Goal: Information Seeking & Learning: Understand process/instructions

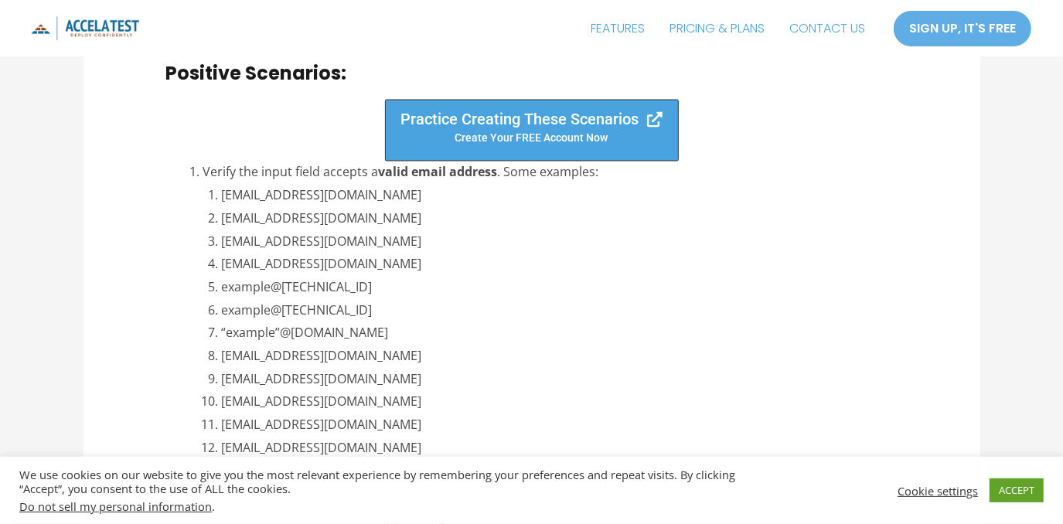
scroll to position [1851, 0]
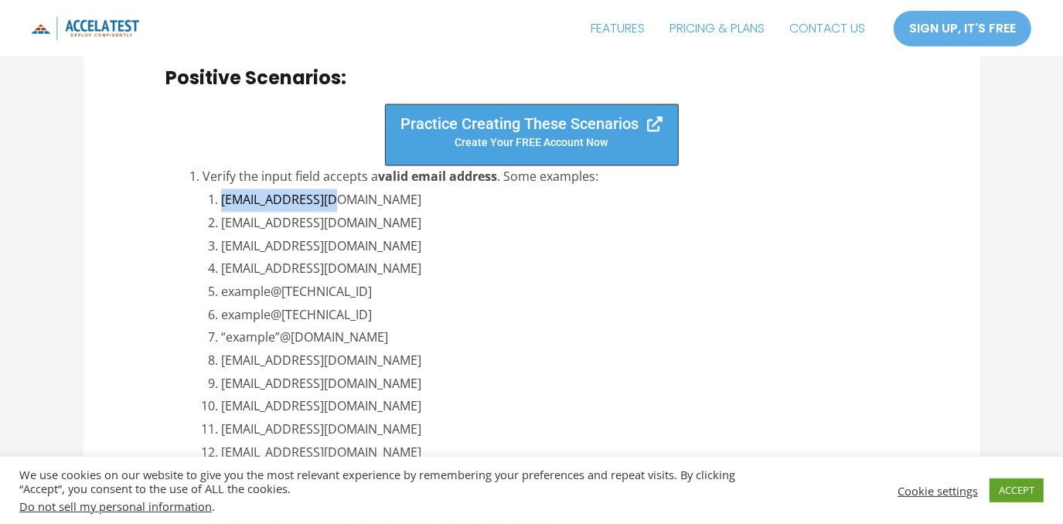
drag, startPoint x: 363, startPoint y: 207, endPoint x: 222, endPoint y: 206, distance: 140.7
click at [222, 206] on li "[EMAIL_ADDRESS][DOMAIN_NAME]" at bounding box center [559, 200] width 676 height 23
copy li "[EMAIL_ADDRESS][DOMAIN_NAME]"
click at [401, 228] on li "[EMAIL_ADDRESS][DOMAIN_NAME]" at bounding box center [559, 224] width 676 height 23
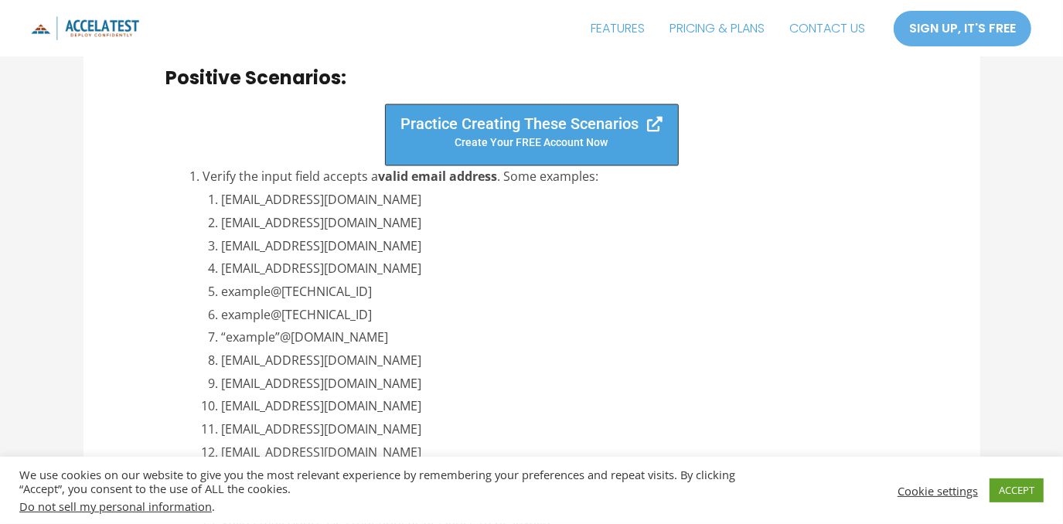
click at [401, 228] on li "[EMAIL_ADDRESS][DOMAIN_NAME]" at bounding box center [559, 224] width 676 height 23
drag, startPoint x: 401, startPoint y: 228, endPoint x: 429, endPoint y: 247, distance: 33.4
click at [429, 247] on li "[EMAIL_ADDRESS][DOMAIN_NAME]" at bounding box center [559, 247] width 676 height 23
click at [400, 220] on li "[EMAIL_ADDRESS][DOMAIN_NAME]" at bounding box center [559, 224] width 676 height 23
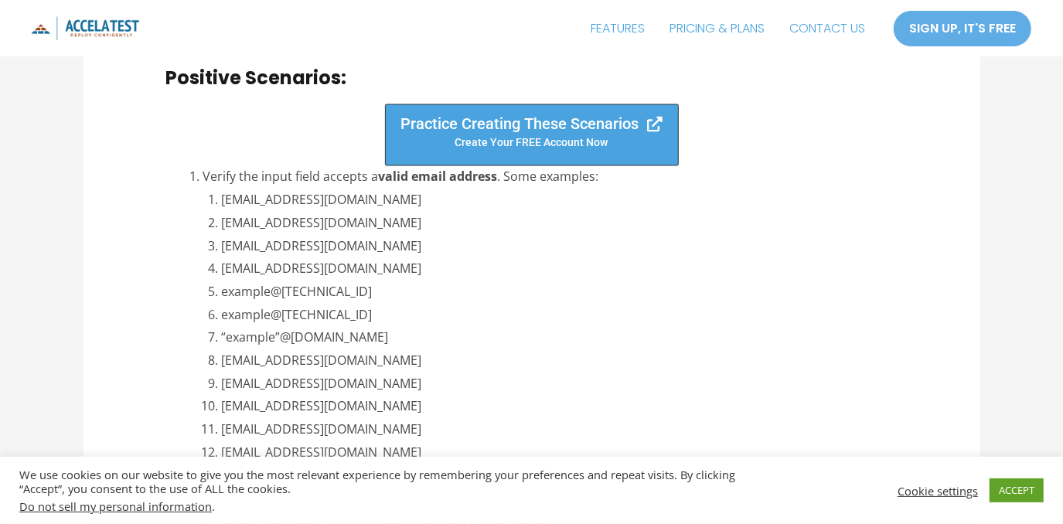
click at [400, 220] on li "[EMAIL_ADDRESS][DOMAIN_NAME]" at bounding box center [559, 224] width 676 height 23
click at [454, 227] on li "[EMAIL_ADDRESS][DOMAIN_NAME]" at bounding box center [559, 224] width 676 height 23
drag, startPoint x: 417, startPoint y: 243, endPoint x: 223, endPoint y: 250, distance: 194.1
click at [223, 250] on li "[EMAIL_ADDRESS][DOMAIN_NAME]" at bounding box center [559, 247] width 676 height 23
copy li "[EMAIL_ADDRESS][DOMAIN_NAME]"
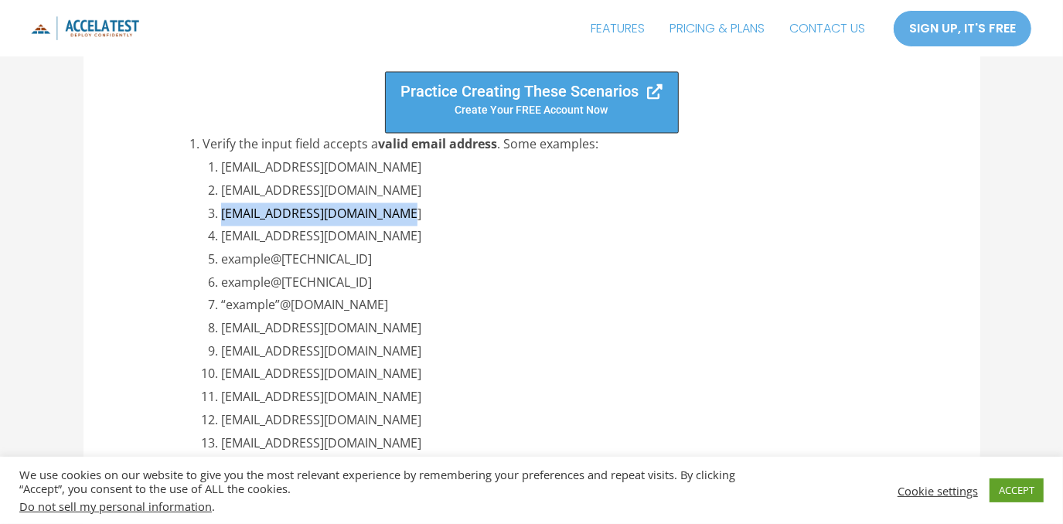
scroll to position [1897, 0]
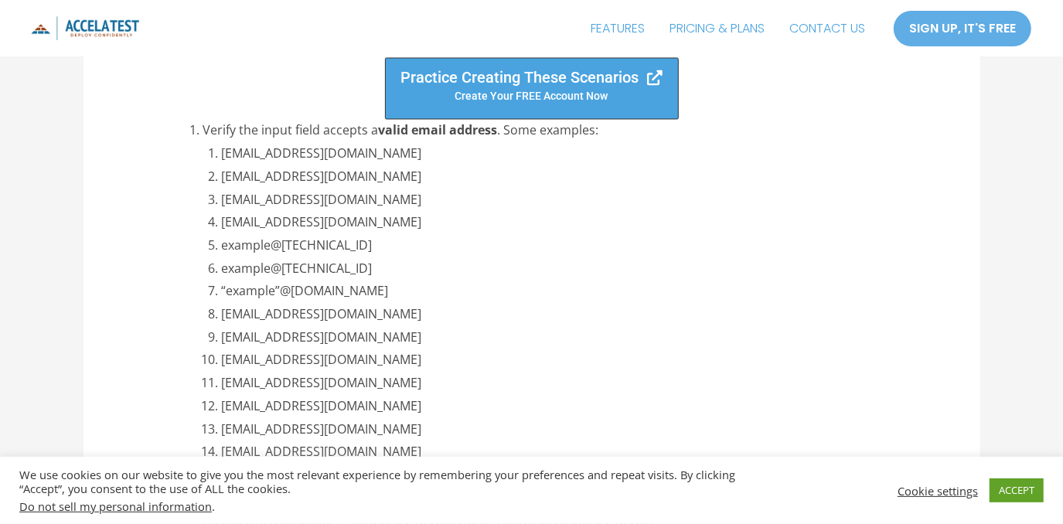
drag, startPoint x: 376, startPoint y: 248, endPoint x: 388, endPoint y: 245, distance: 12.0
click at [376, 248] on li "example@[TECHNICAL_ID]" at bounding box center [559, 246] width 676 height 23
click at [464, 224] on li "[EMAIL_ADDRESS][DOMAIN_NAME]" at bounding box center [559, 223] width 676 height 23
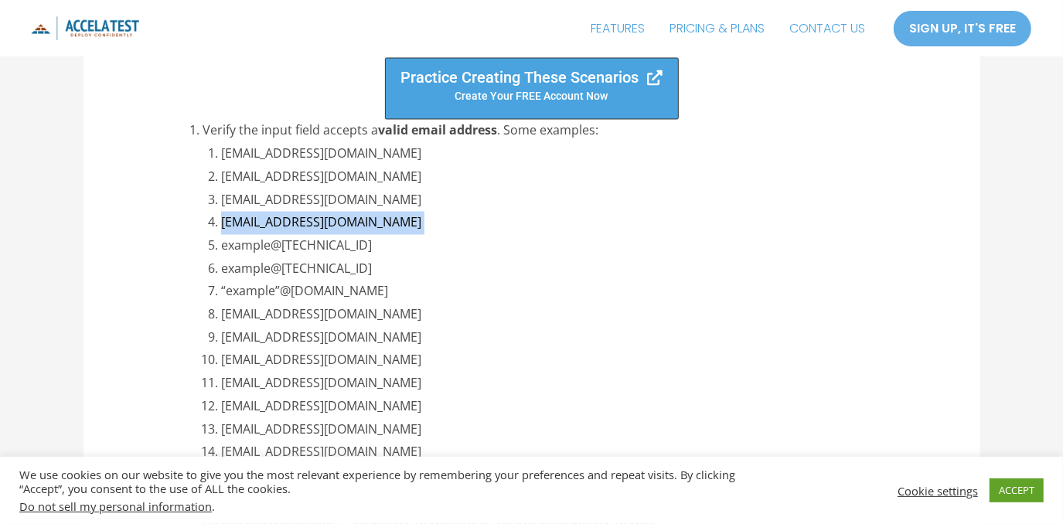
click at [464, 224] on li "[EMAIL_ADDRESS][DOMAIN_NAME]" at bounding box center [559, 223] width 676 height 23
copy ol "[EMAIL_ADDRESS][DOMAIN_NAME]"
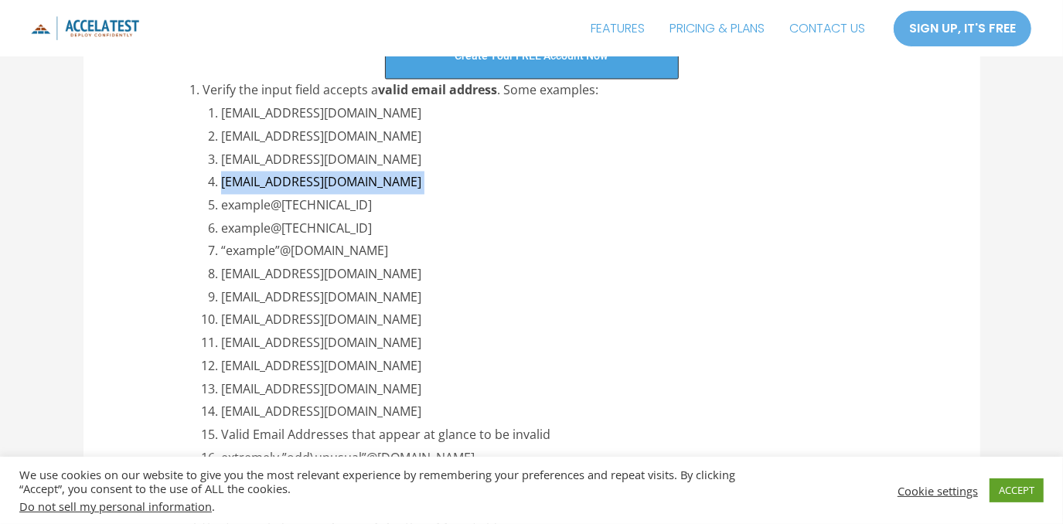
scroll to position [1943, 0]
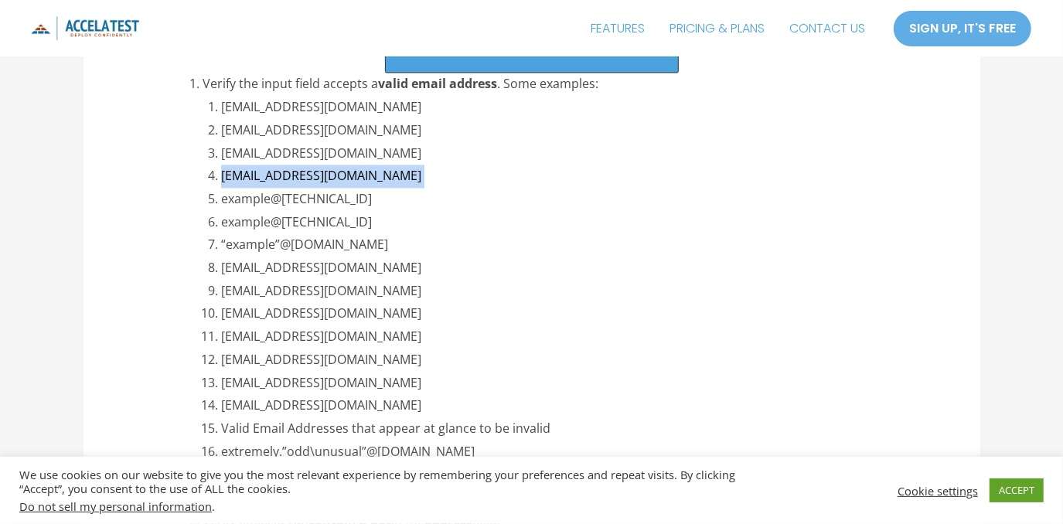
click at [376, 245] on li "“example”@[DOMAIN_NAME]" at bounding box center [559, 245] width 676 height 23
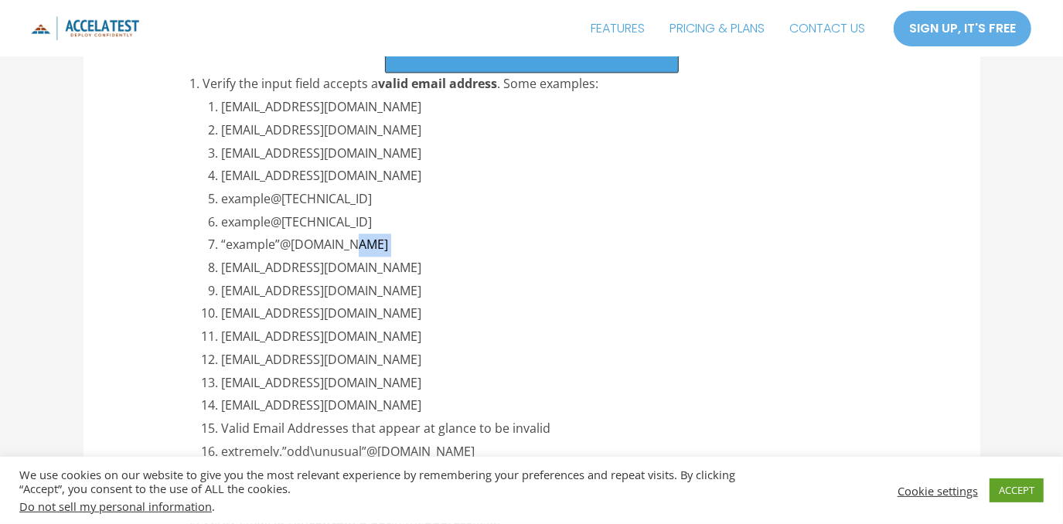
click at [376, 245] on li "“example”@[DOMAIN_NAME]" at bounding box center [559, 245] width 676 height 23
copy ol "“example”@[DOMAIN_NAME]"
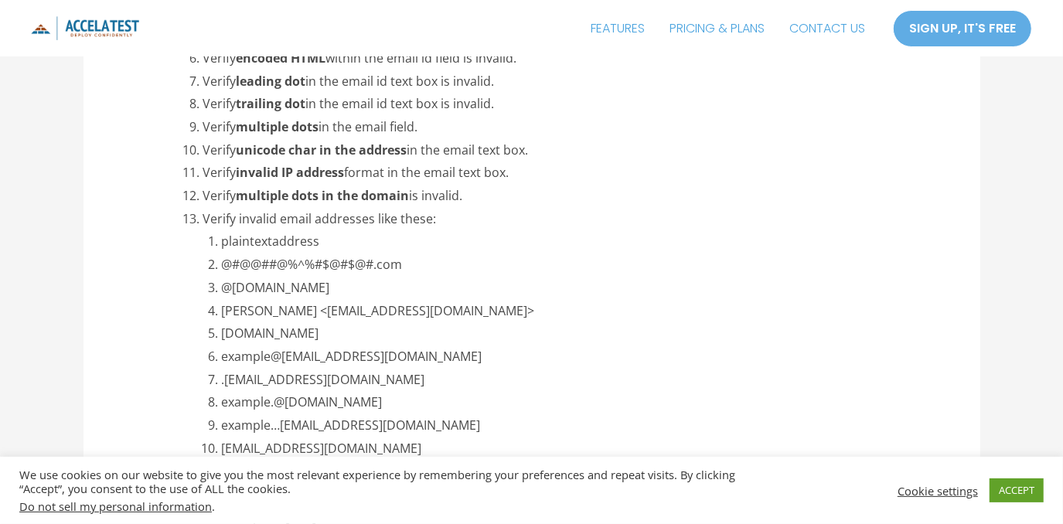
scroll to position [2846, 0]
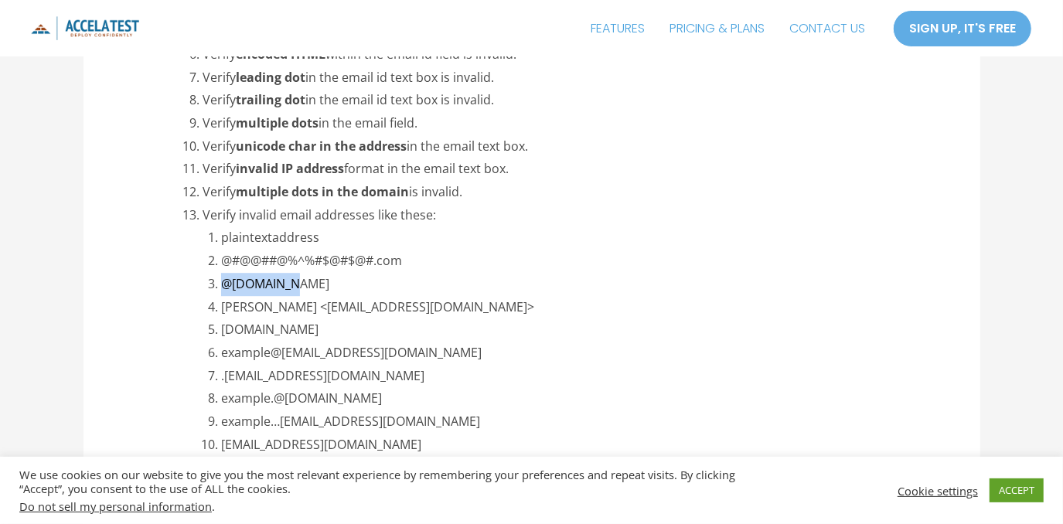
drag, startPoint x: 292, startPoint y: 285, endPoint x: 213, endPoint y: 281, distance: 79.7
click at [221, 281] on li "@[DOMAIN_NAME]" at bounding box center [559, 284] width 676 height 23
copy li "@[DOMAIN_NAME]"
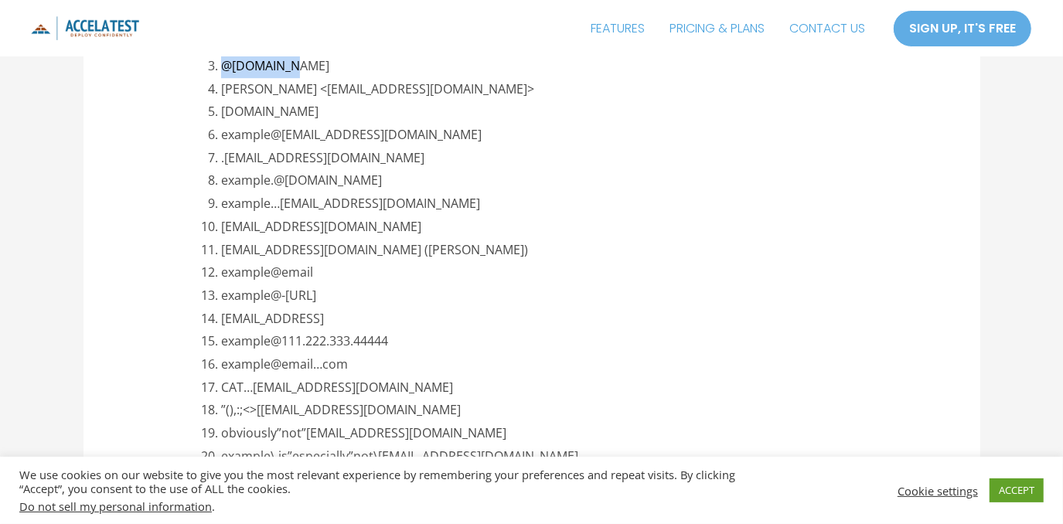
scroll to position [3104, 0]
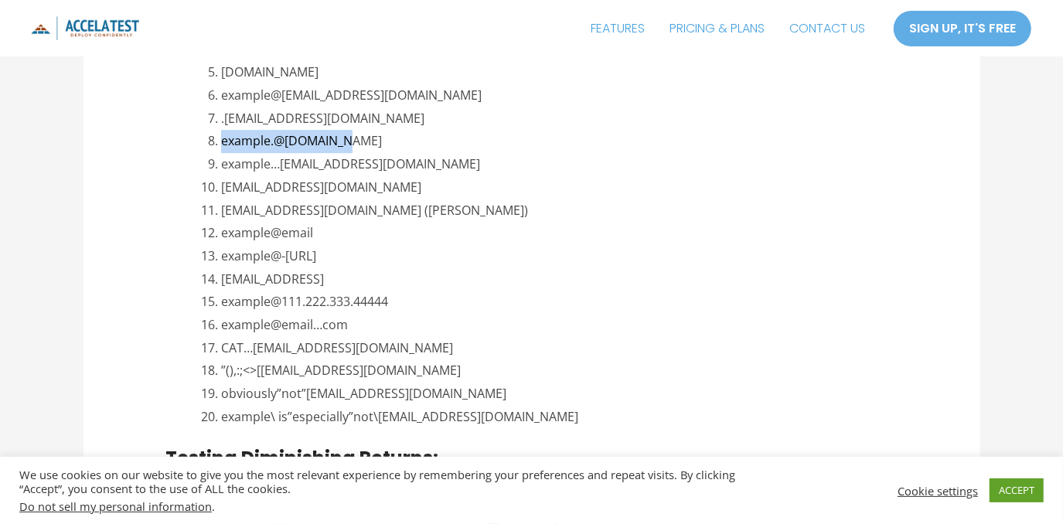
drag, startPoint x: 359, startPoint y: 139, endPoint x: 212, endPoint y: 139, distance: 147.6
click at [221, 139] on li "example.@[DOMAIN_NAME]" at bounding box center [559, 141] width 676 height 23
copy li "example.@[DOMAIN_NAME]"
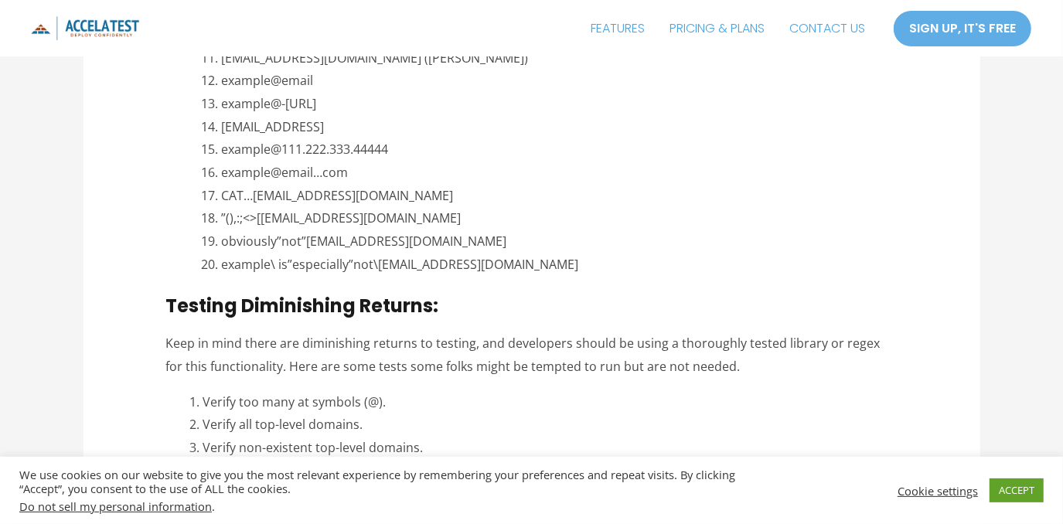
scroll to position [3267, 0]
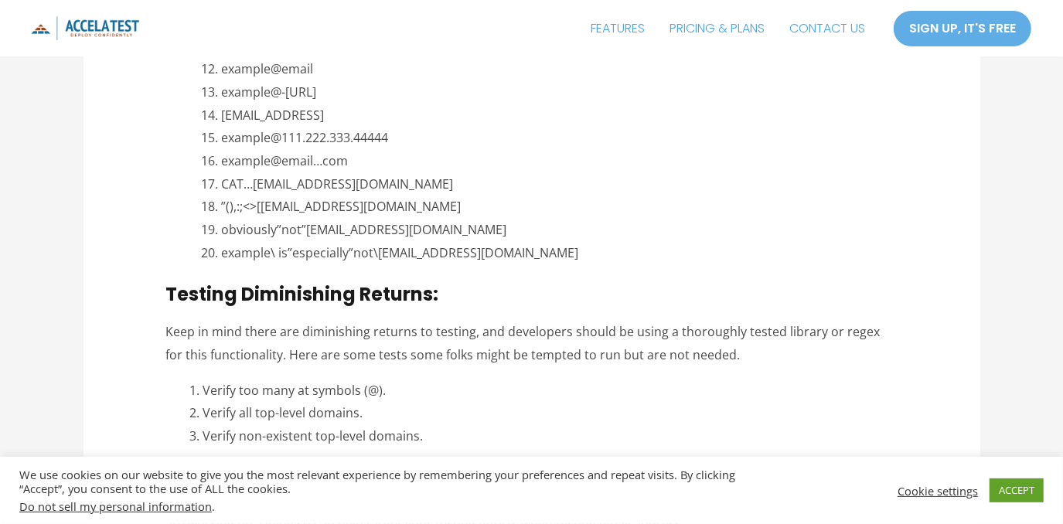
click at [325, 167] on li "example@email…com" at bounding box center [559, 161] width 676 height 23
click at [325, 166] on li "example@email…com" at bounding box center [559, 161] width 676 height 23
click at [303, 151] on li "example@email…com" at bounding box center [559, 161] width 676 height 23
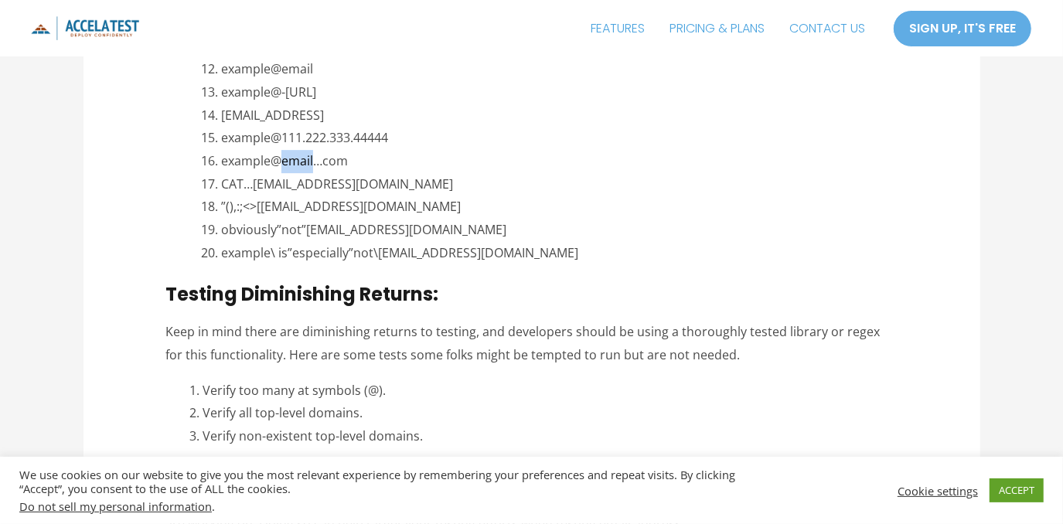
click at [303, 151] on li "example@email…com" at bounding box center [559, 161] width 676 height 23
copy ol "example@email…com"
click at [317, 187] on li "CAT…[EMAIL_ADDRESS][DOMAIN_NAME]" at bounding box center [559, 184] width 676 height 23
click at [306, 111] on li "[EMAIL_ADDRESS]" at bounding box center [559, 115] width 676 height 23
click at [298, 90] on li "example@-[URL]" at bounding box center [559, 92] width 676 height 23
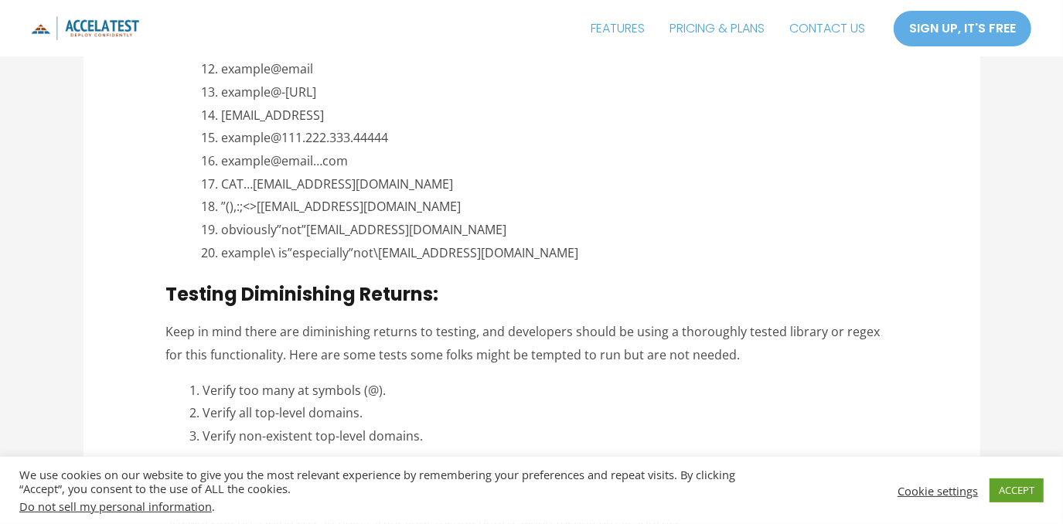
click at [298, 90] on li "example@-[URL]" at bounding box center [559, 92] width 676 height 23
copy ol "example@-[URL]"
